Goal: Transaction & Acquisition: Download file/media

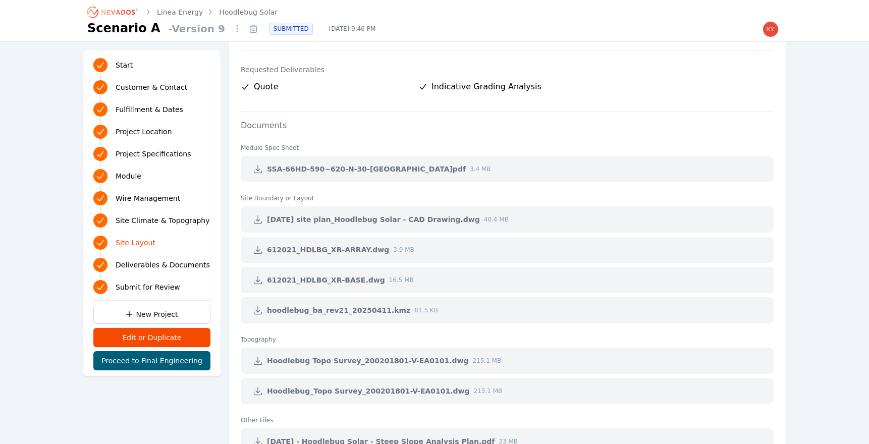
scroll to position [2003, 0]
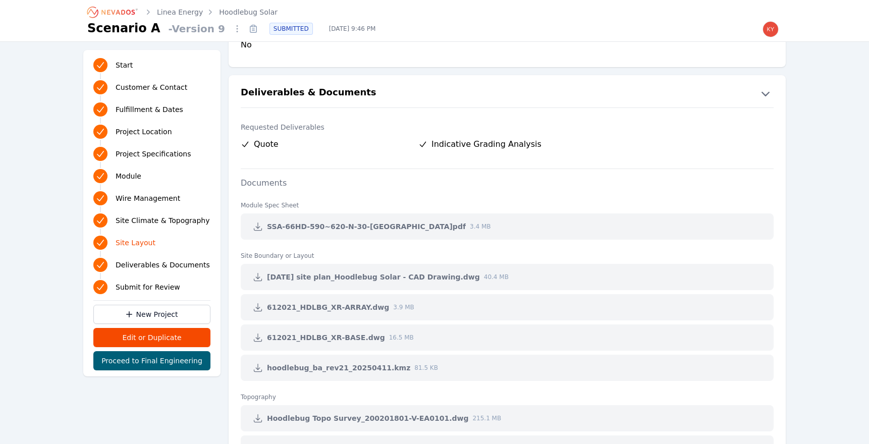
click at [180, 11] on link "Linea Energy" at bounding box center [180, 12] width 46 height 10
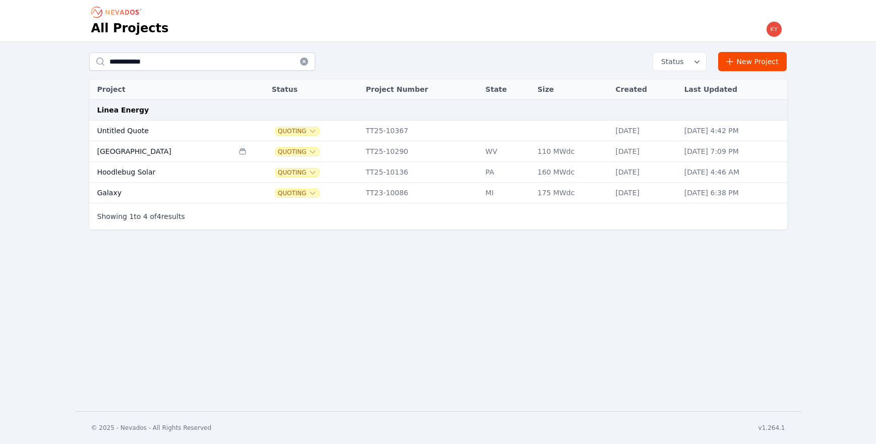
click at [189, 150] on td "[GEOGRAPHIC_DATA]" at bounding box center [161, 151] width 144 height 21
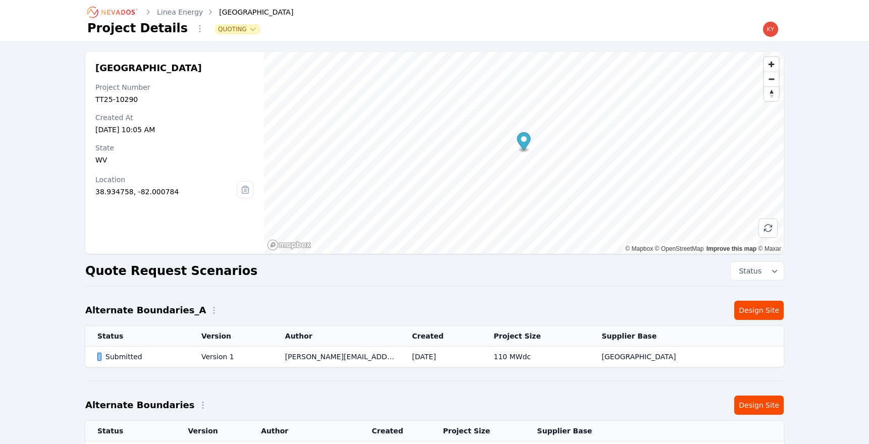
scroll to position [77, 0]
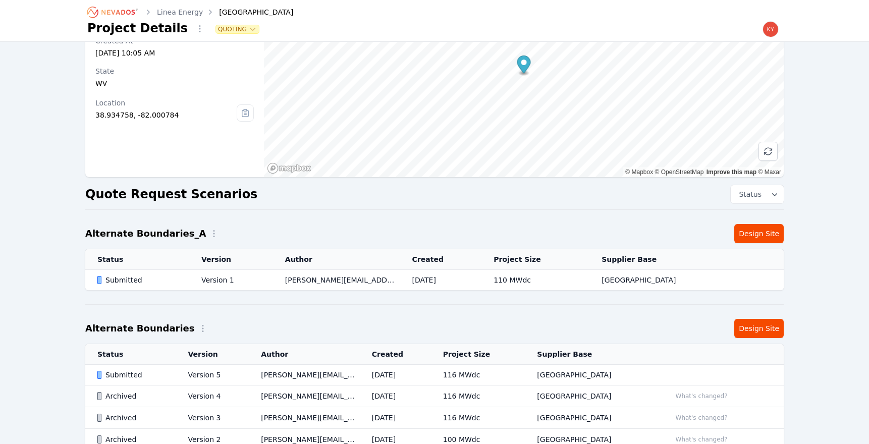
click at [255, 276] on td "Version 1" at bounding box center [231, 280] width 84 height 21
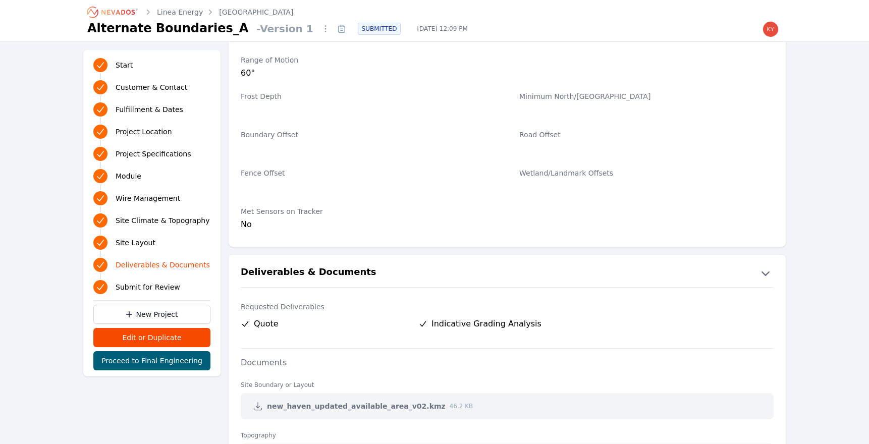
scroll to position [2078, 0]
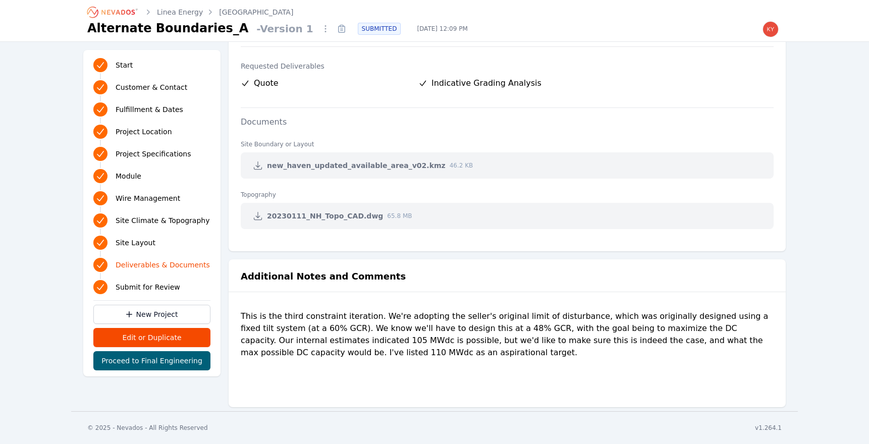
click at [253, 161] on icon at bounding box center [258, 165] width 10 height 10
click at [183, 15] on link "Linea Energy" at bounding box center [180, 12] width 46 height 10
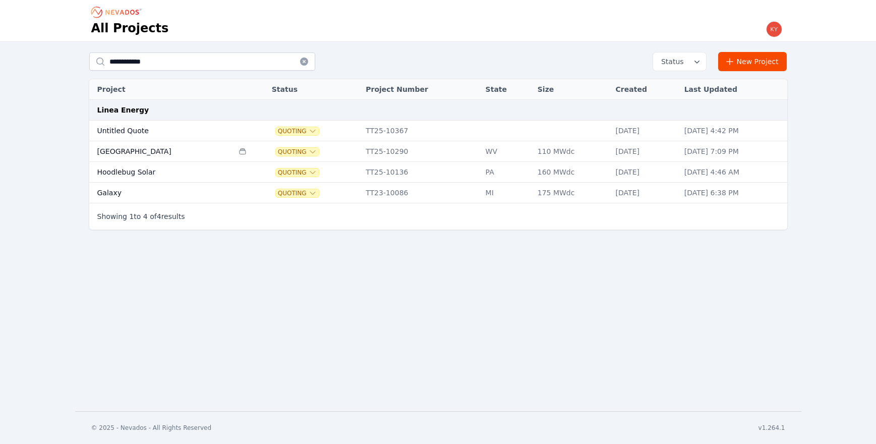
click at [168, 171] on td "Hoodlebug Solar" at bounding box center [161, 172] width 144 height 21
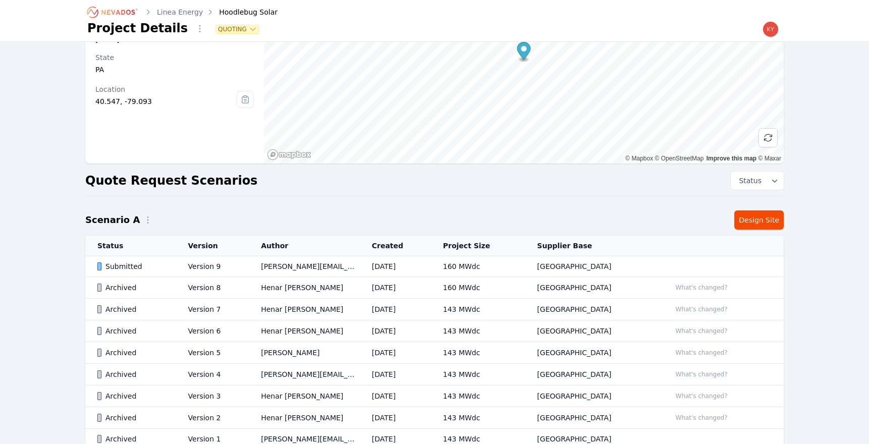
scroll to position [154, 0]
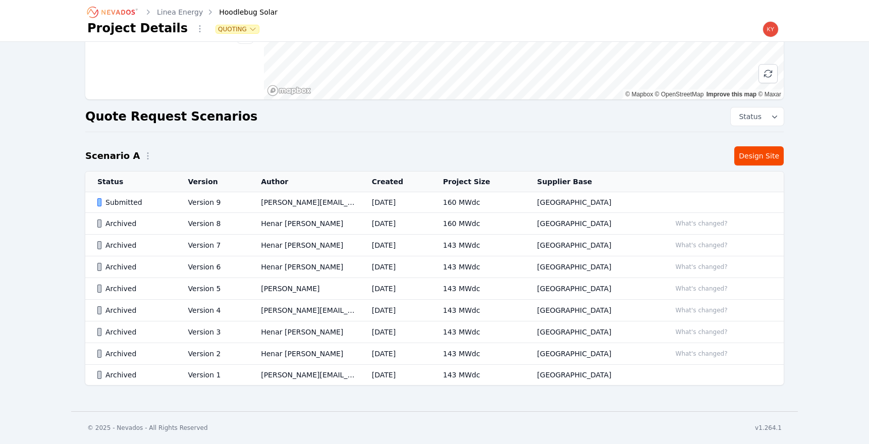
click at [188, 11] on link "Linea Energy" at bounding box center [180, 12] width 46 height 10
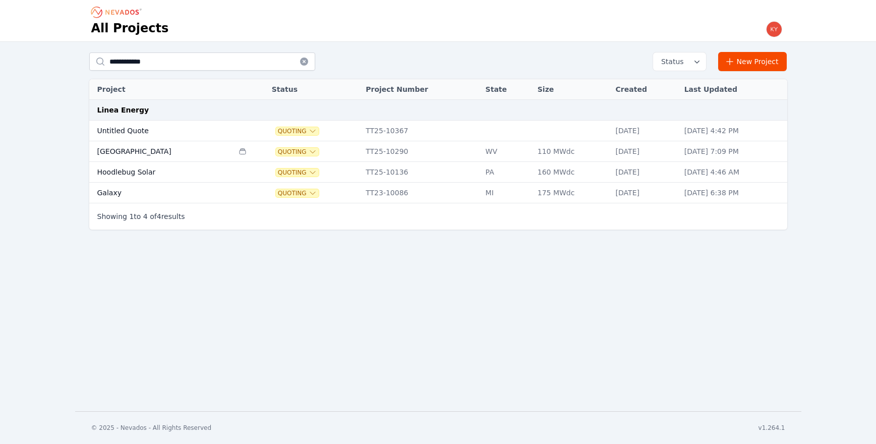
click at [139, 147] on td "[GEOGRAPHIC_DATA]" at bounding box center [161, 151] width 144 height 21
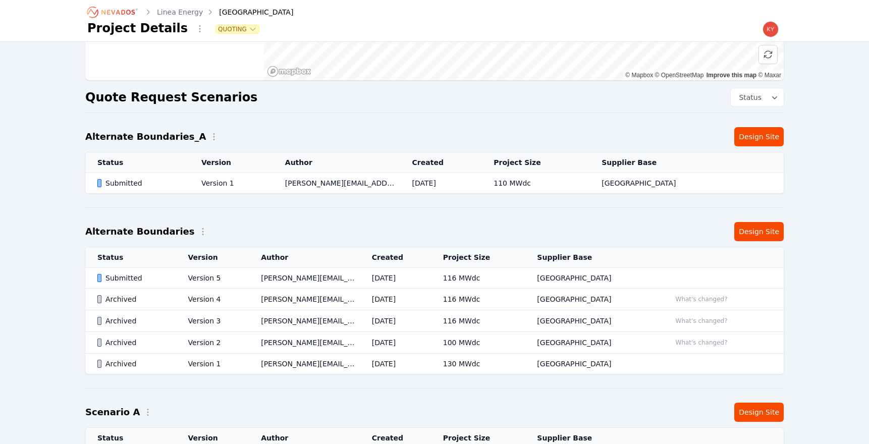
scroll to position [212, 0]
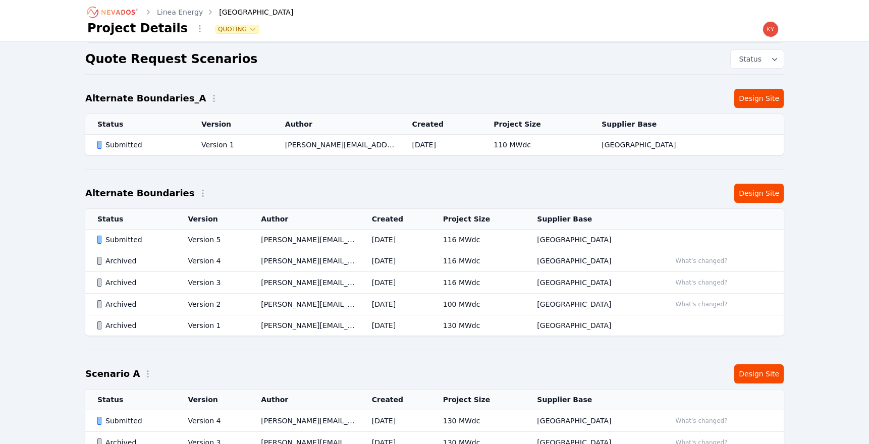
click at [185, 324] on td "Version 1" at bounding box center [212, 325] width 73 height 21
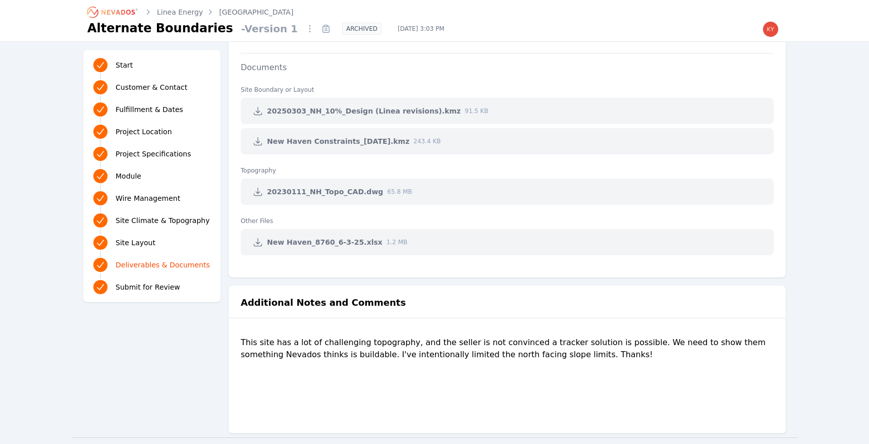
scroll to position [2159, 0]
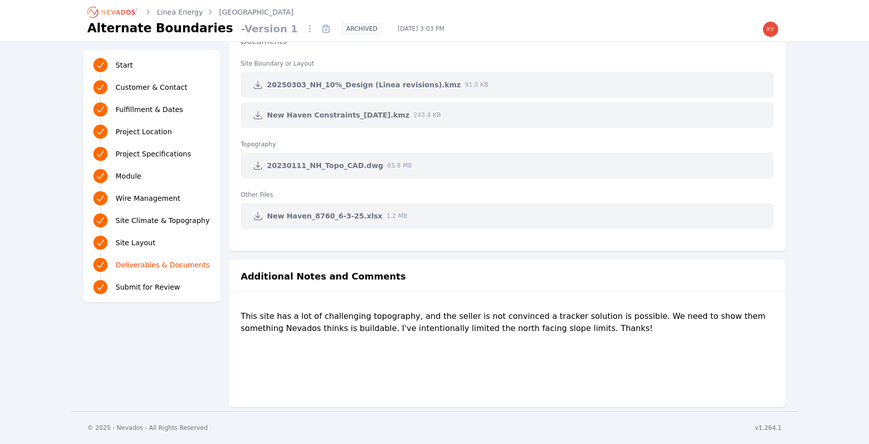
click at [258, 113] on icon at bounding box center [258, 115] width 10 height 10
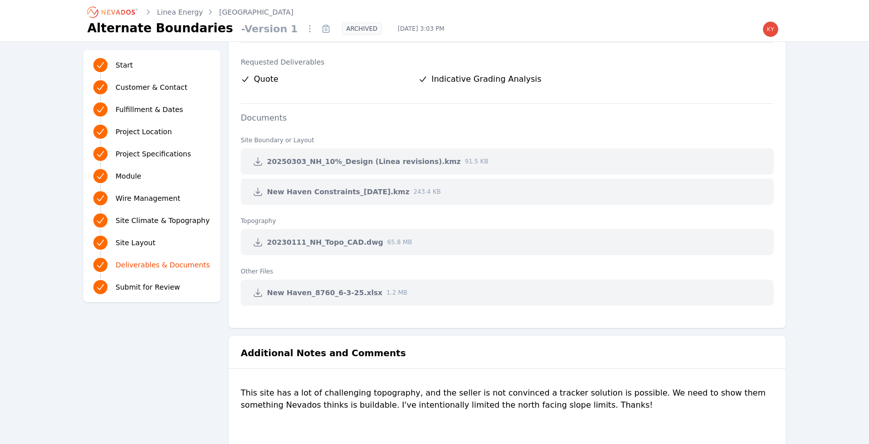
scroll to position [1975, 0]
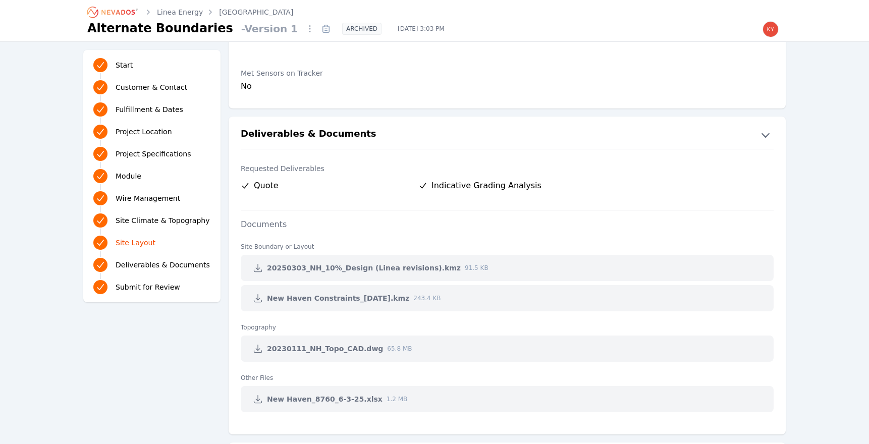
click at [264, 266] on link at bounding box center [258, 268] width 18 height 18
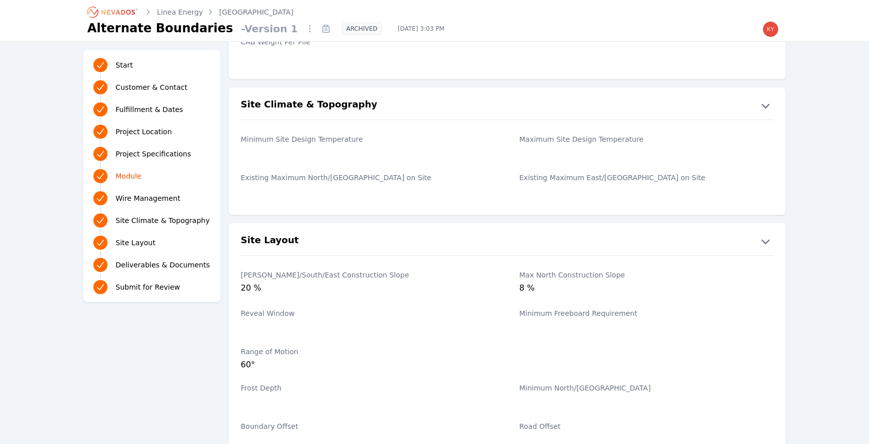
scroll to position [1343, 0]
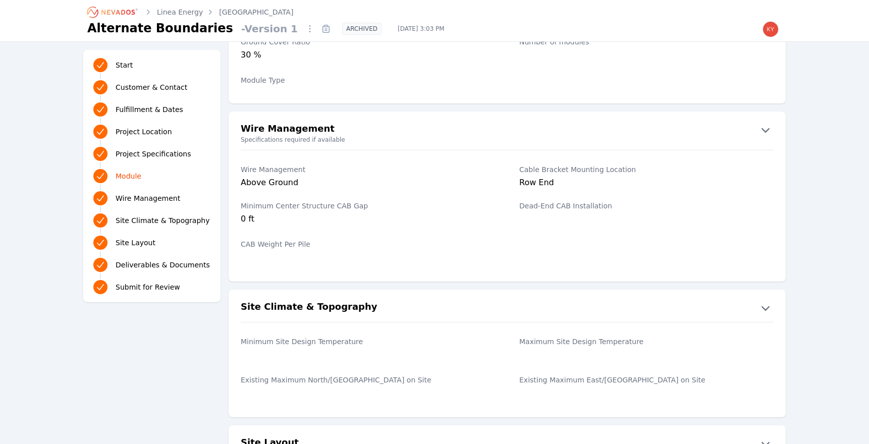
click at [175, 13] on link "Linea Energy" at bounding box center [180, 12] width 46 height 10
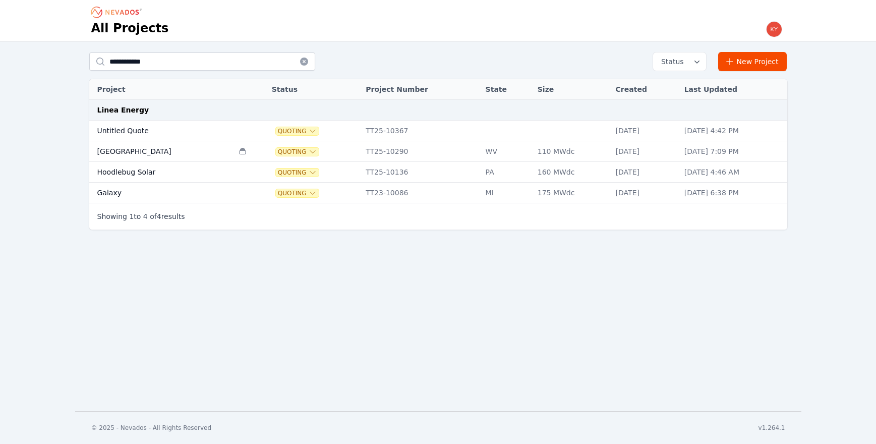
click at [145, 152] on td "[GEOGRAPHIC_DATA]" at bounding box center [161, 151] width 144 height 21
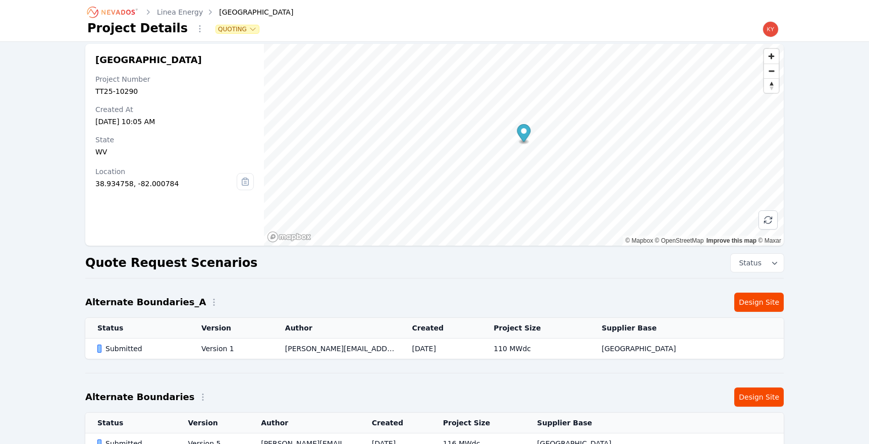
scroll to position [18, 0]
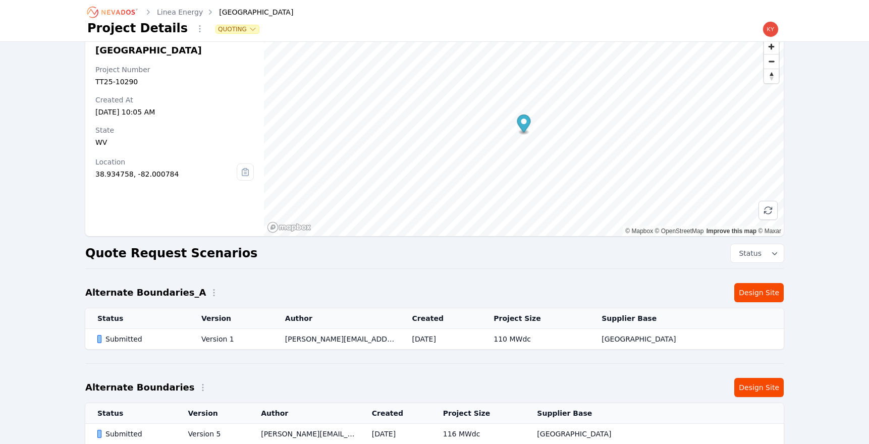
click at [246, 332] on td "Version 1" at bounding box center [231, 339] width 84 height 21
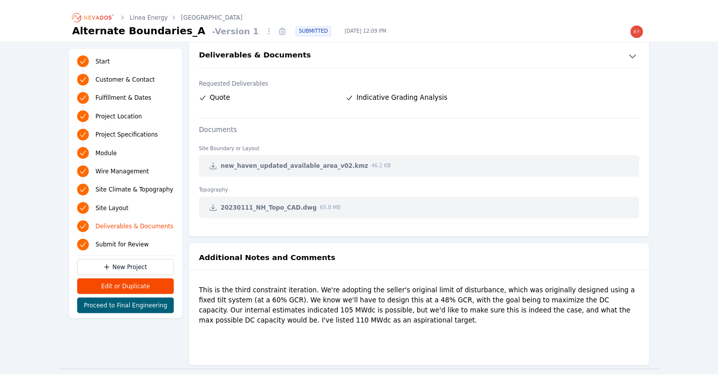
scroll to position [2078, 0]
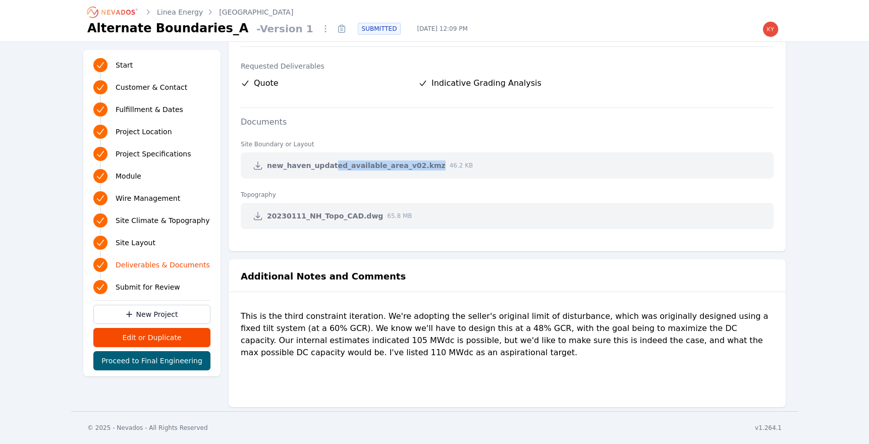
drag, startPoint x: 336, startPoint y: 174, endPoint x: 330, endPoint y: 168, distance: 8.2
click at [330, 168] on div "new_haven_updated_available_area_v02.kmz 46.2 KB" at bounding box center [507, 165] width 533 height 26
click at [330, 168] on span "new_haven_updated_available_area_v02.kmz" at bounding box center [356, 165] width 179 height 10
drag, startPoint x: 421, startPoint y: 164, endPoint x: 268, endPoint y: 163, distance: 153.4
click at [268, 163] on span "new_haven_updated_available_area_v02.kmz" at bounding box center [356, 165] width 179 height 10
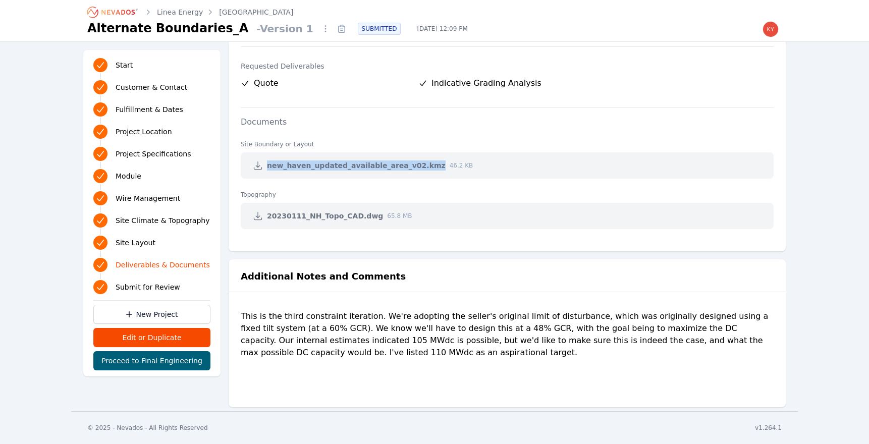
copy span "new_haven_updated_available_area_v02.kmz"
